Goal: Information Seeking & Learning: Find specific fact

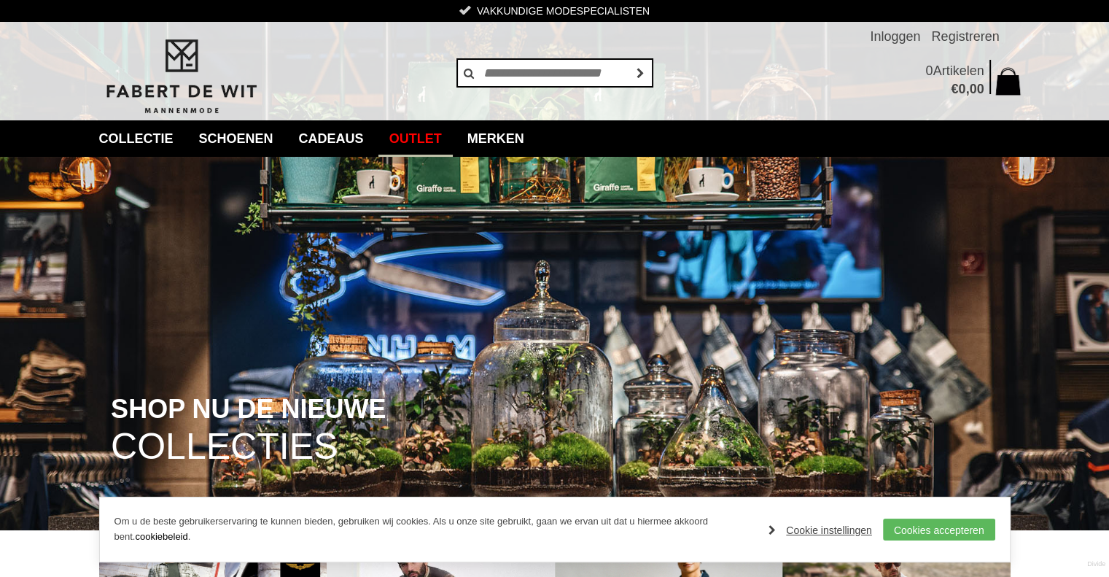
click at [436, 138] on link "Outlet" at bounding box center [415, 138] width 74 height 36
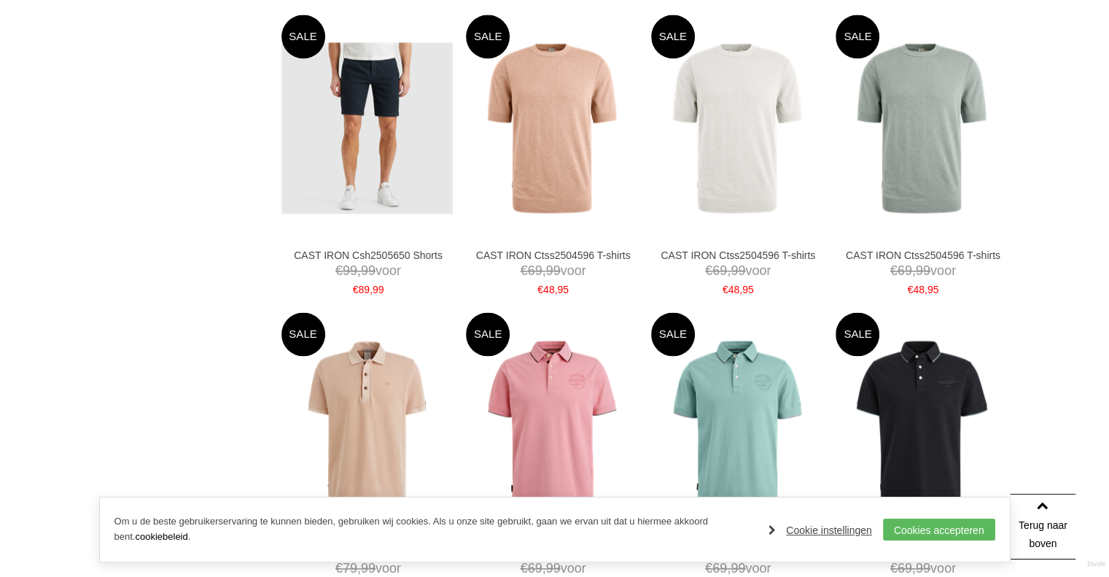
scroll to position [2837, 0]
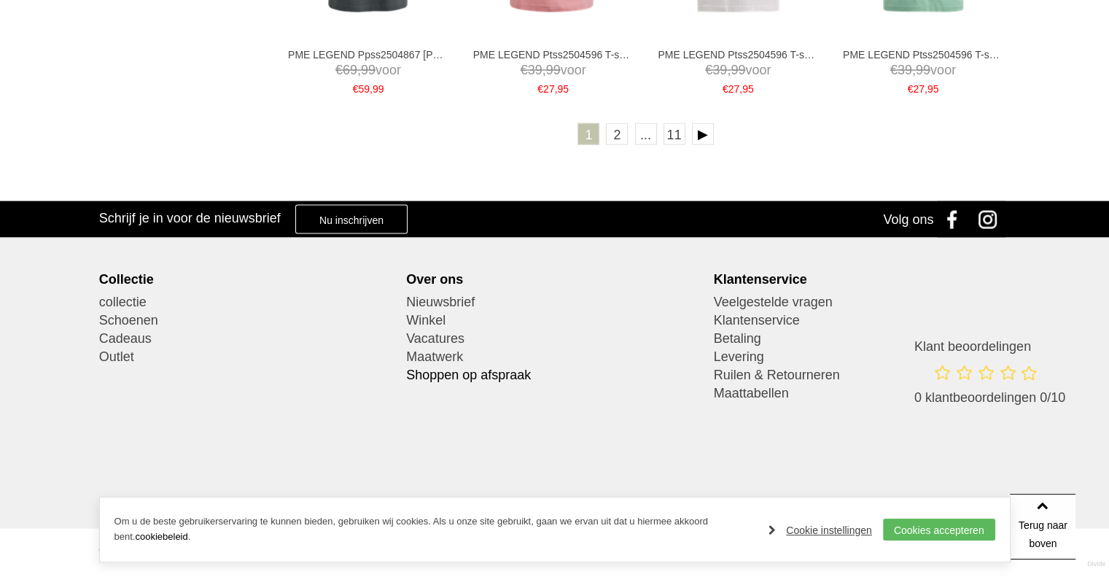
click at [488, 375] on link "Shoppen op afspraak" at bounding box center [554, 375] width 297 height 18
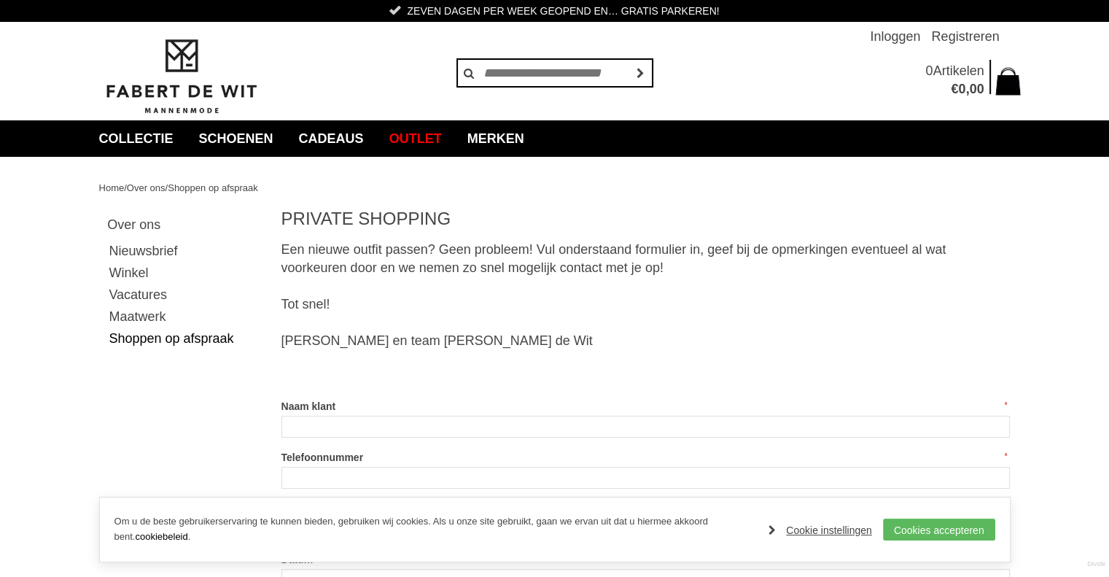
click at [499, 9] on div "Gastvrije ontvangst met een hapje en een drankje Vakkundige modespecialisten Ze…" at bounding box center [554, 11] width 933 height 22
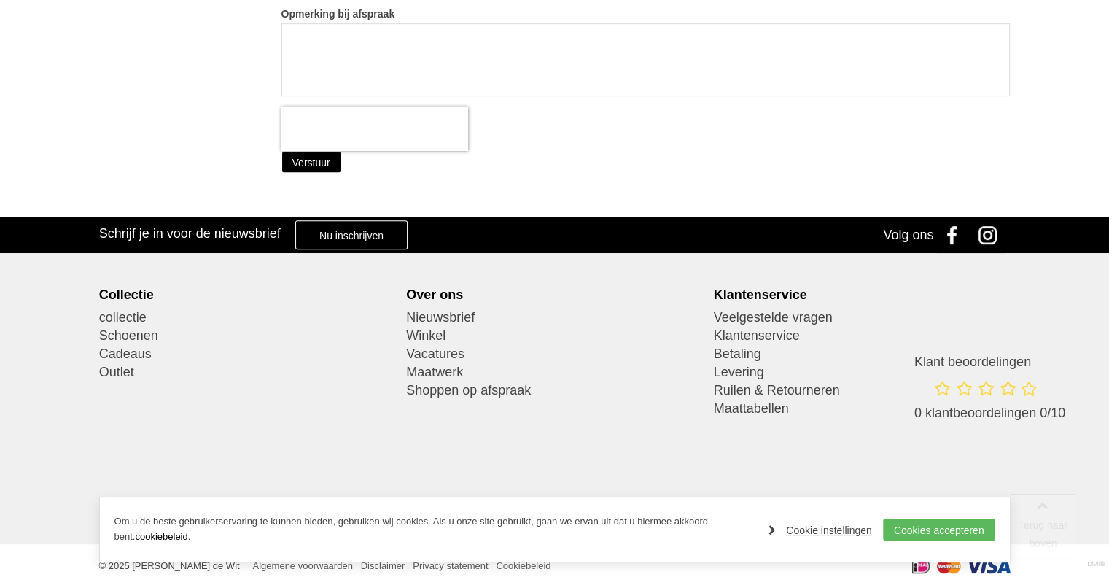
scroll to position [664, 0]
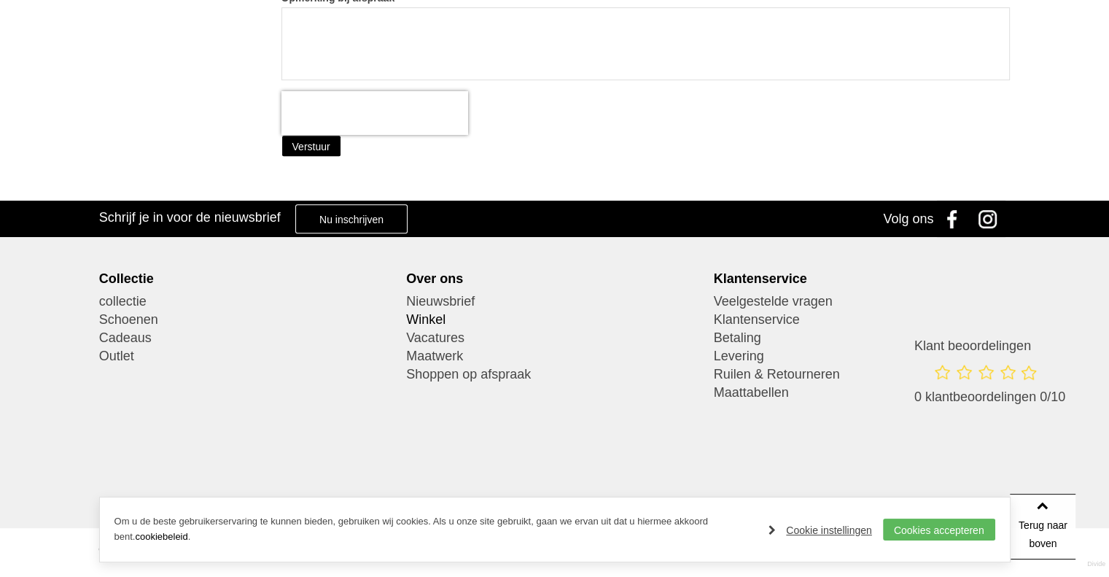
click at [421, 317] on link "Winkel" at bounding box center [554, 320] width 297 height 18
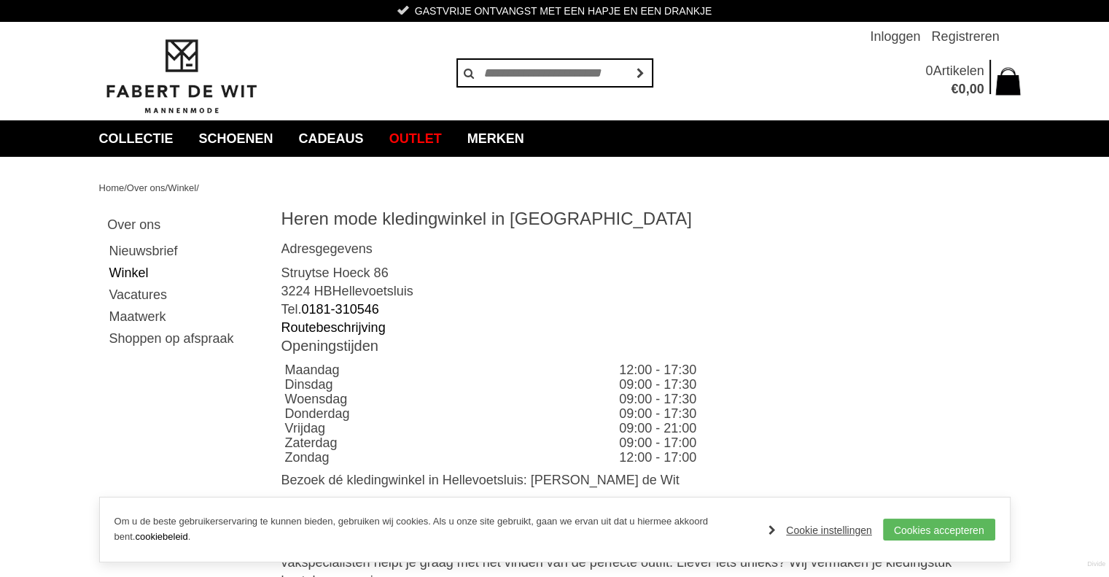
drag, startPoint x: 602, startPoint y: 428, endPoint x: 710, endPoint y: 429, distance: 107.9
click at [710, 429] on tr "Vrijdag 09:00 - 21:00" at bounding box center [645, 428] width 729 height 15
drag, startPoint x: 271, startPoint y: 427, endPoint x: 669, endPoint y: 437, distance: 397.5
drag, startPoint x: 669, startPoint y: 437, endPoint x: 682, endPoint y: 435, distance: 13.3
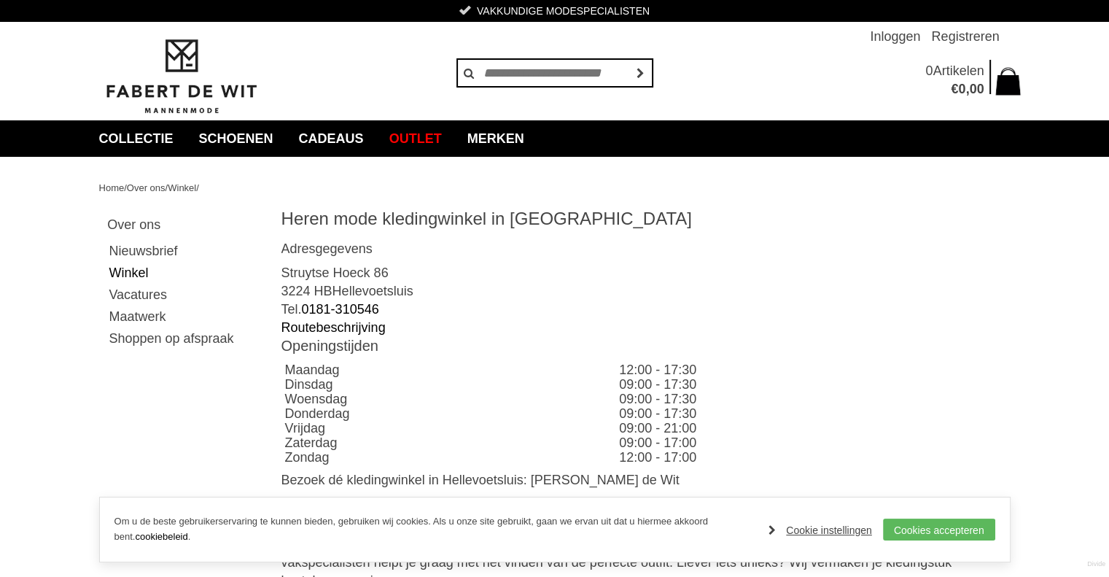
click at [669, 437] on td "09:00 - 17:00" at bounding box center [812, 442] width 394 height 15
click at [719, 423] on td "09:00 - 21:00" at bounding box center [812, 428] width 394 height 15
drag, startPoint x: 703, startPoint y: 437, endPoint x: 613, endPoint y: 421, distance: 91.1
click at [614, 420] on tbody "Maandag 12:00 - 17:30 Dinsdag 09:00 - 17:30 Woensdag 09:00 - 17:30 Donderdag 09…" at bounding box center [645, 413] width 729 height 102
click at [615, 425] on td "09:00 - 21:00" at bounding box center [812, 428] width 394 height 15
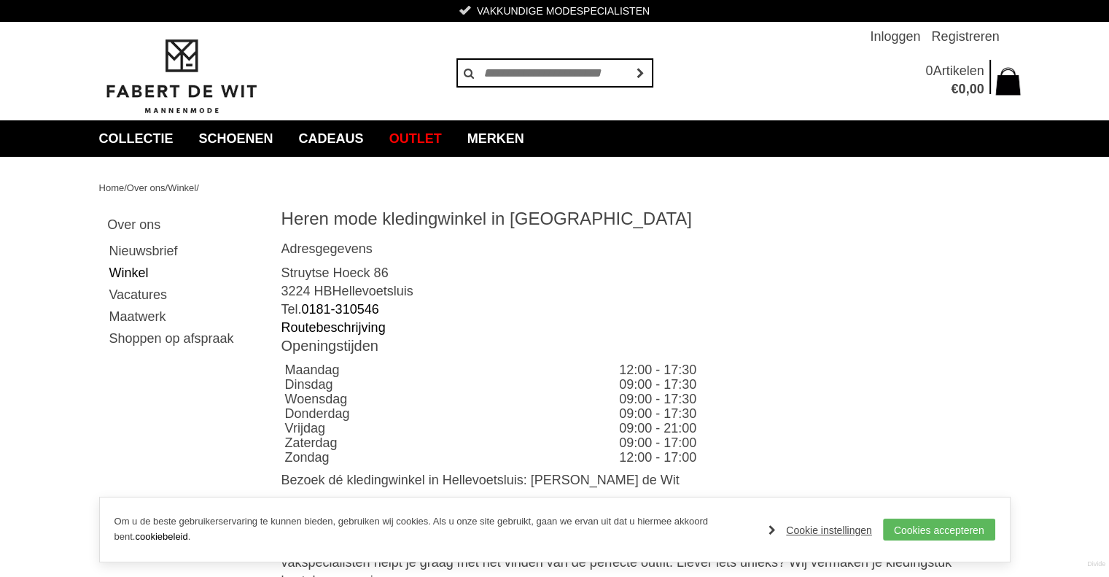
click at [720, 426] on td "09:00 - 21:00" at bounding box center [812, 428] width 394 height 15
drag, startPoint x: 698, startPoint y: 433, endPoint x: 281, endPoint y: 428, distance: 417.1
click at [281, 428] on tr "Vrijdag 09:00 - 21:00" at bounding box center [645, 428] width 729 height 15
